Goal: Book appointment/travel/reservation

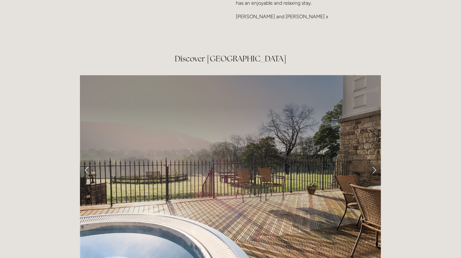
scroll to position [1001, 0]
click at [378, 161] on link "Next Slide" at bounding box center [374, 170] width 14 height 19
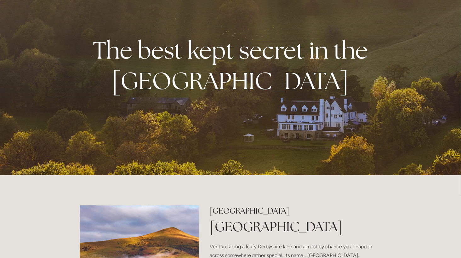
scroll to position [0, 0]
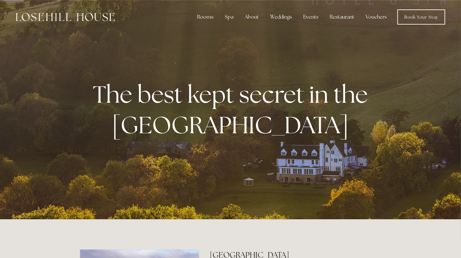
click at [417, 9] on div "Rooms Rooms Your Stay Book a stay Offers Spa About" at bounding box center [230, 17] width 449 height 34
click at [419, 13] on link "Book Your Stay" at bounding box center [422, 16] width 48 height 15
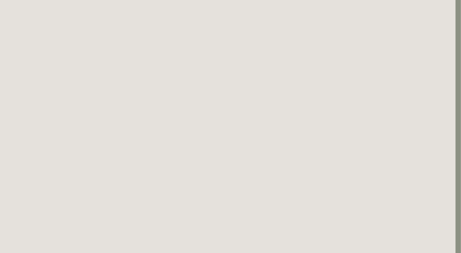
scroll to position [0, 5]
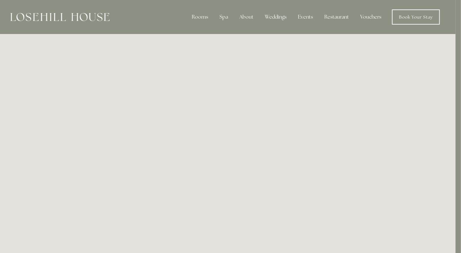
click at [61, 15] on img at bounding box center [59, 17] width 99 height 8
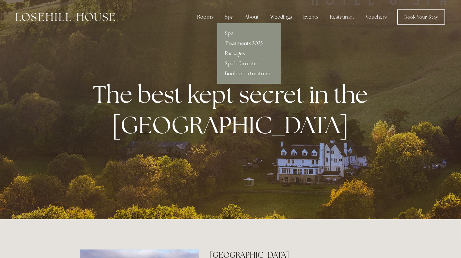
click at [232, 17] on div "Spa" at bounding box center [229, 17] width 19 height 13
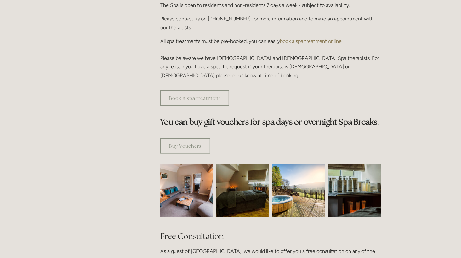
scroll to position [355, 0]
